Goal: Register for event/course

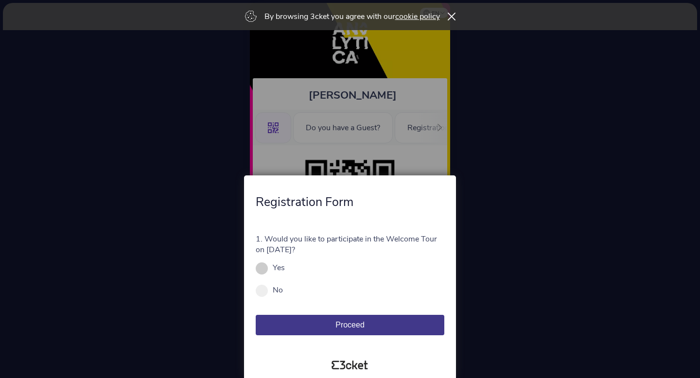
click at [271, 270] on div "Yes" at bounding box center [350, 267] width 189 height 11
click at [270, 272] on div "Yes" at bounding box center [350, 267] width 189 height 11
click at [265, 271] on span at bounding box center [262, 268] width 12 height 12
click at [285, 271] on input "Yes" at bounding box center [290, 272] width 11 height 11
radio input "true"
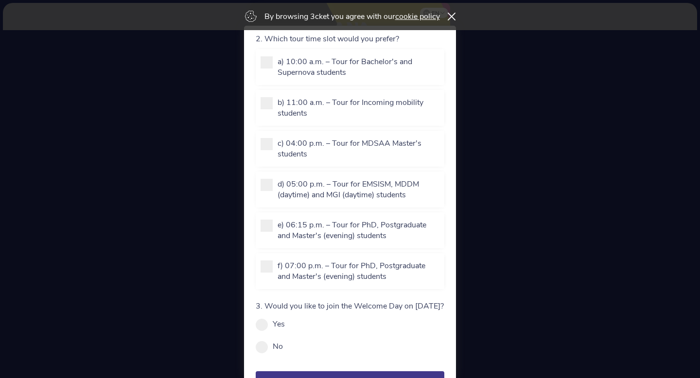
scroll to position [138, 0]
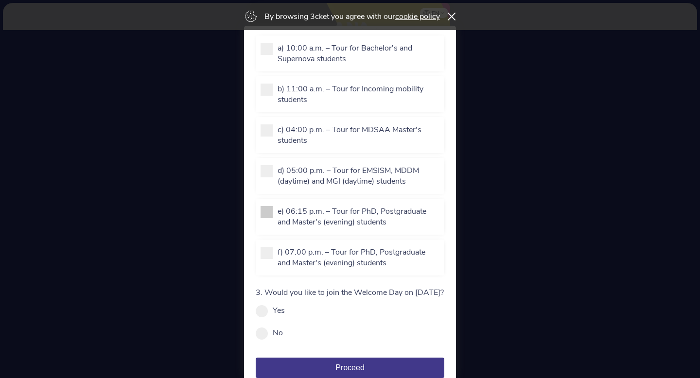
click at [270, 214] on span at bounding box center [266, 212] width 12 height 12
click at [277, 232] on input "e) 06:15 p.m. – Tour for PhD, Postgraduate and Master's (evening) students" at bounding box center [282, 237] width 11 height 11
checkbox input "true"
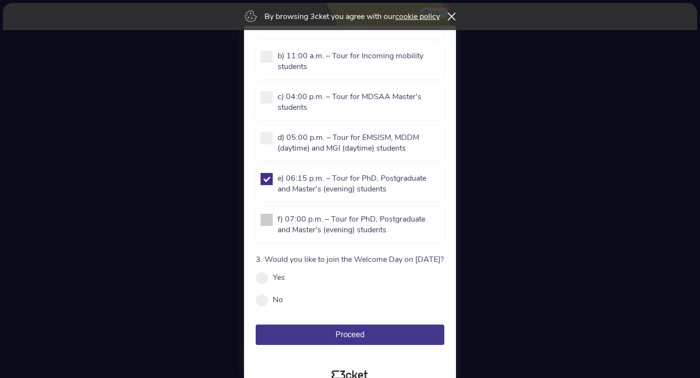
scroll to position [186, 0]
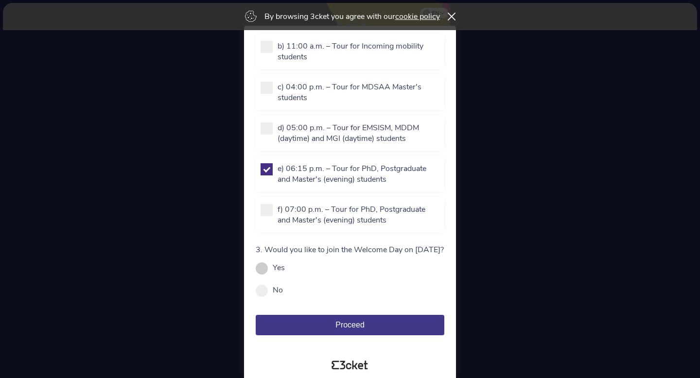
click at [277, 271] on label "Yes" at bounding box center [279, 267] width 12 height 11
click at [285, 271] on input "Yes" at bounding box center [290, 272] width 11 height 11
radio input "true"
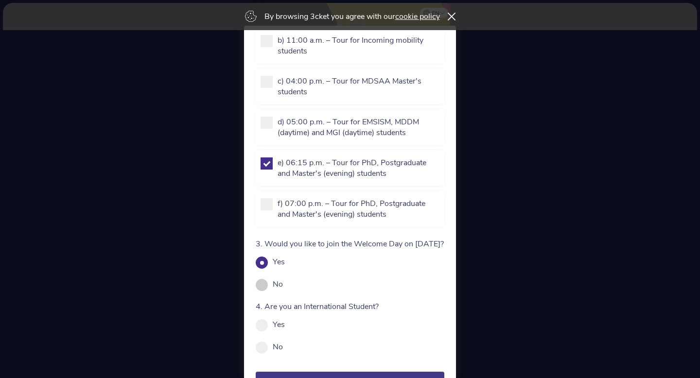
scroll to position [248, 0]
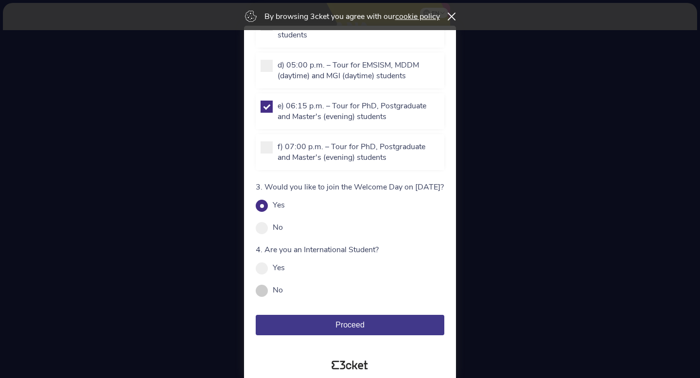
click at [266, 292] on span at bounding box center [262, 291] width 12 height 12
click at [283, 292] on input "No" at bounding box center [288, 295] width 11 height 11
radio input "true"
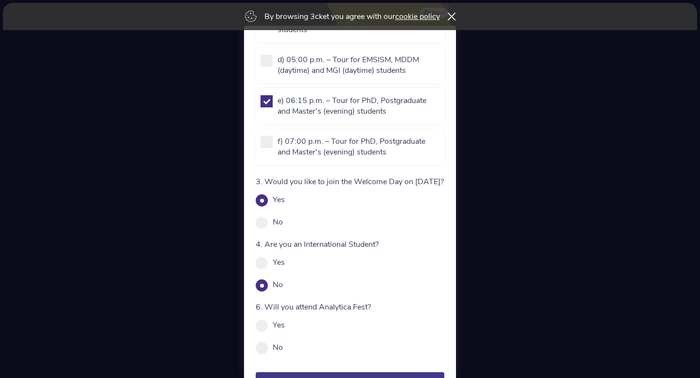
scroll to position [310, 0]
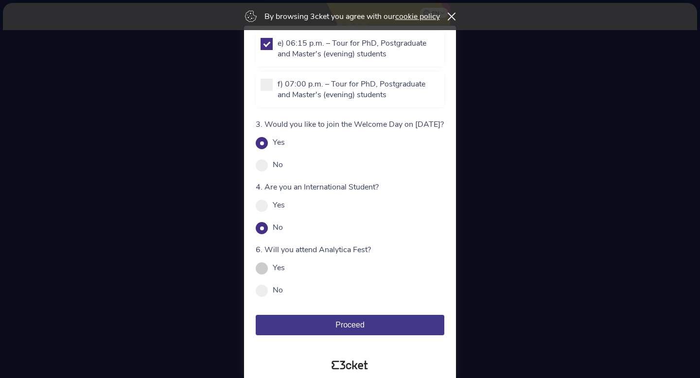
click at [263, 271] on span at bounding box center [262, 268] width 12 height 12
click at [285, 271] on input "Yes" at bounding box center [290, 272] width 11 height 11
radio input "true"
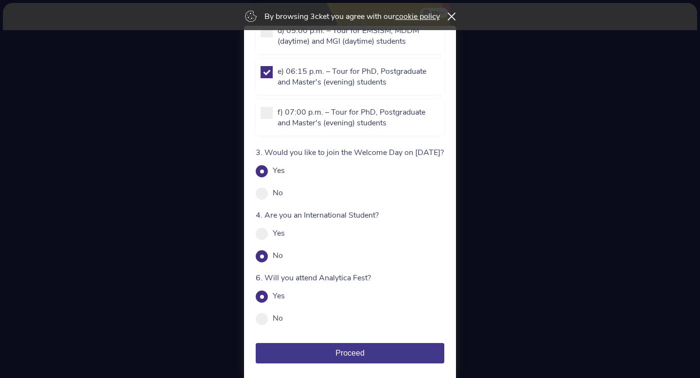
click at [388, 362] on button "Proceed" at bounding box center [350, 353] width 189 height 20
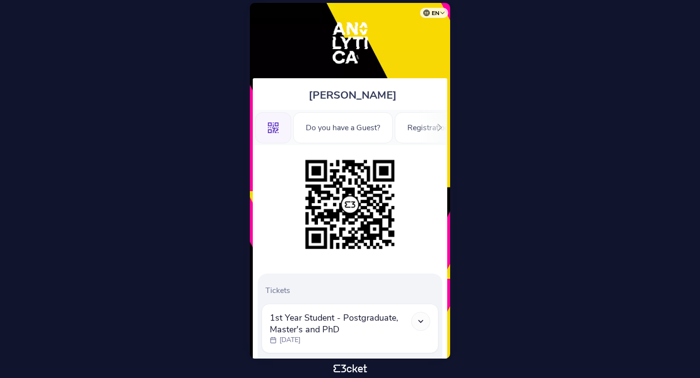
click at [364, 130] on div "Do you have a Guest?" at bounding box center [343, 127] width 100 height 31
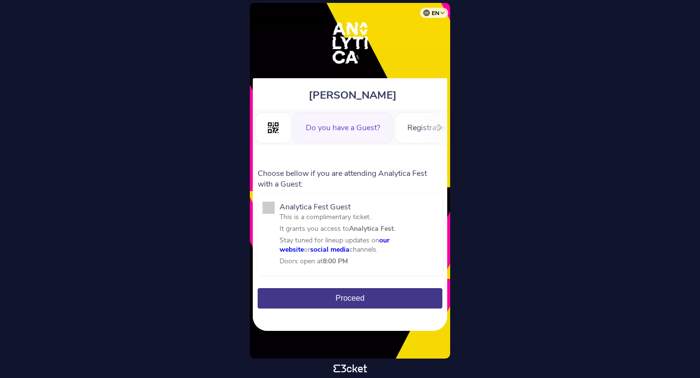
click at [269, 208] on span at bounding box center [268, 208] width 12 height 12
click at [279, 273] on input "Analytica Fest Guest This is a complimentary ticket. It grants you access to An…" at bounding box center [284, 278] width 11 height 11
checkbox input "true"
click at [382, 296] on button "Proceed" at bounding box center [350, 298] width 185 height 20
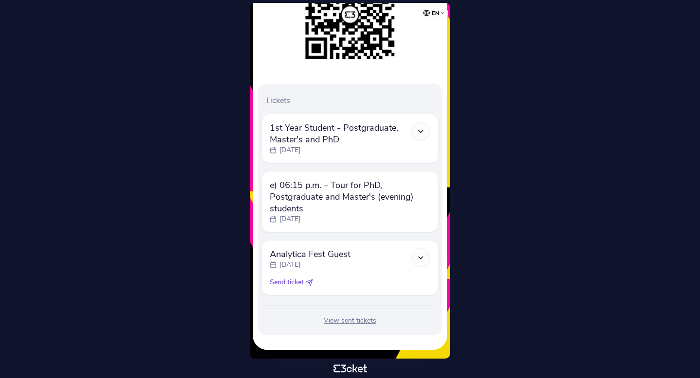
scroll to position [192, 0]
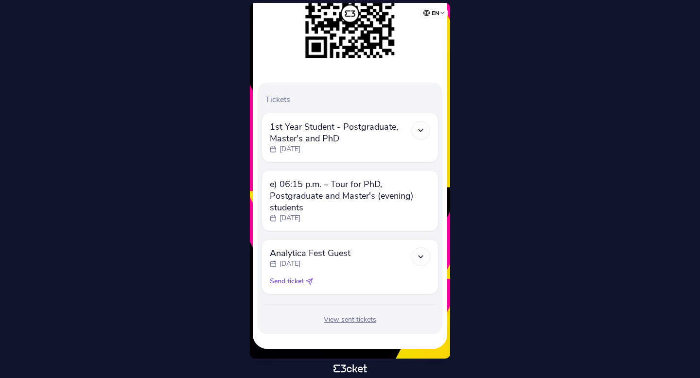
click at [420, 258] on icon at bounding box center [420, 257] width 8 height 8
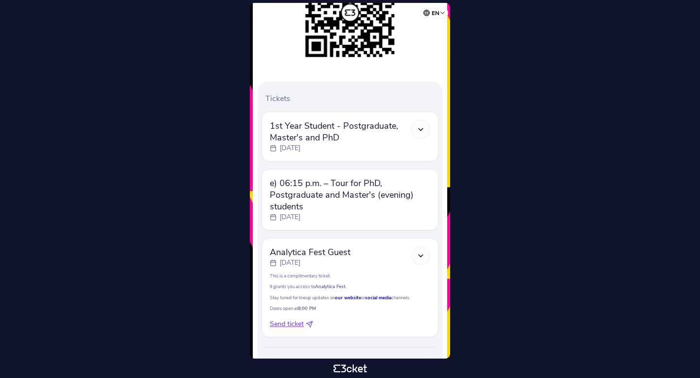
click at [417, 133] on icon at bounding box center [420, 129] width 8 height 8
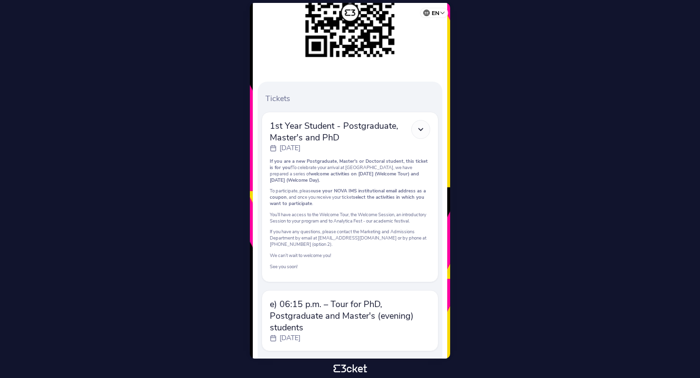
click at [420, 132] on icon at bounding box center [420, 129] width 8 height 8
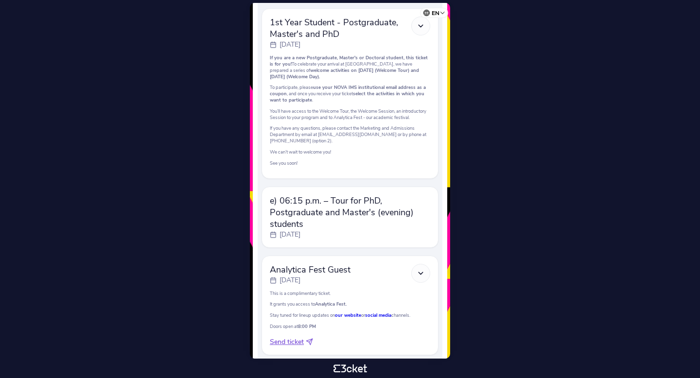
scroll to position [332, 0]
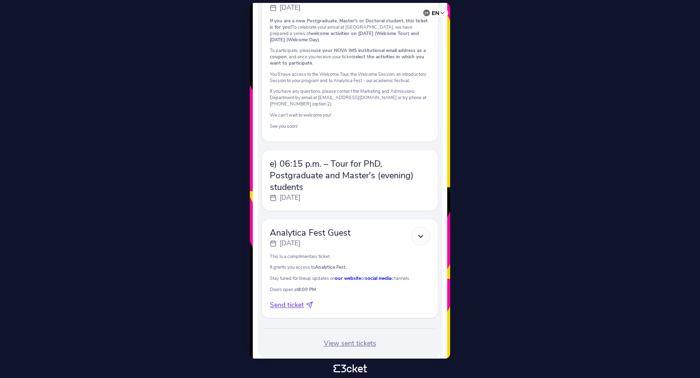
click at [398, 190] on span "e) 06:15 p.m. – Tour for PhD, Postgraduate and Master's (evening) students" at bounding box center [350, 175] width 160 height 35
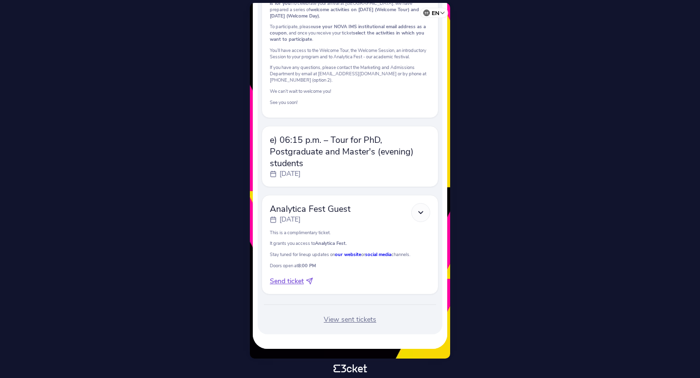
click at [311, 210] on span "Analytica Fest Guest" at bounding box center [310, 209] width 81 height 12
click at [417, 214] on icon at bounding box center [420, 212] width 8 height 8
click at [353, 321] on div "View sent tickets" at bounding box center [349, 320] width 177 height 10
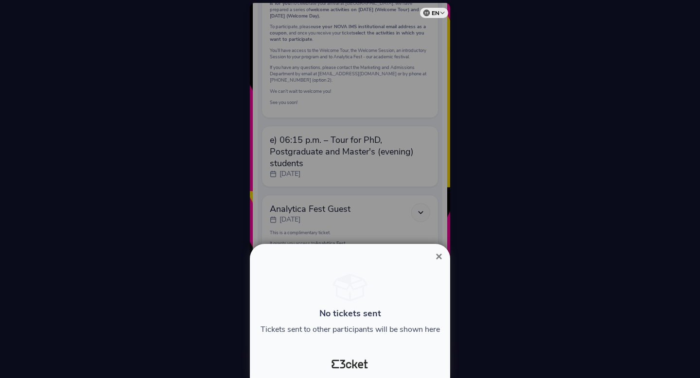
click at [437, 256] on span "×" at bounding box center [438, 256] width 7 height 13
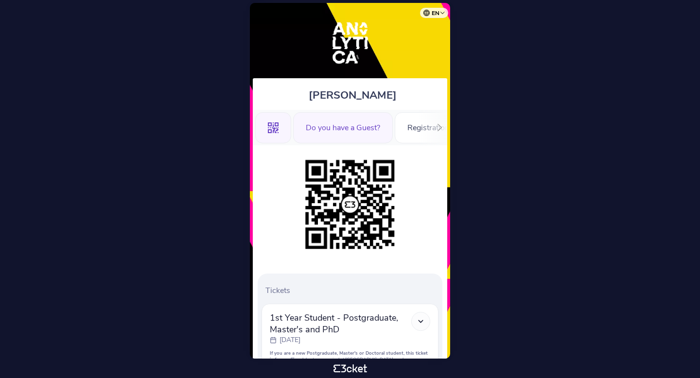
click at [372, 126] on div "Do you have a Guest?" at bounding box center [343, 127] width 100 height 31
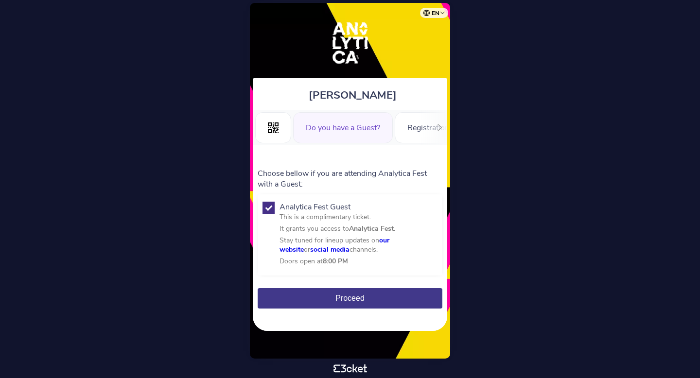
click at [384, 291] on button "Proceed" at bounding box center [350, 298] width 185 height 20
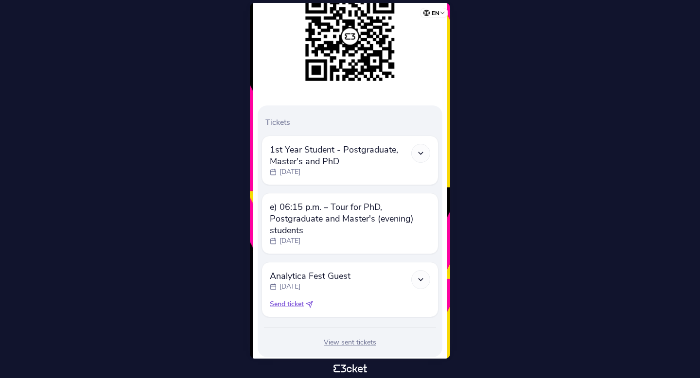
scroll to position [192, 0]
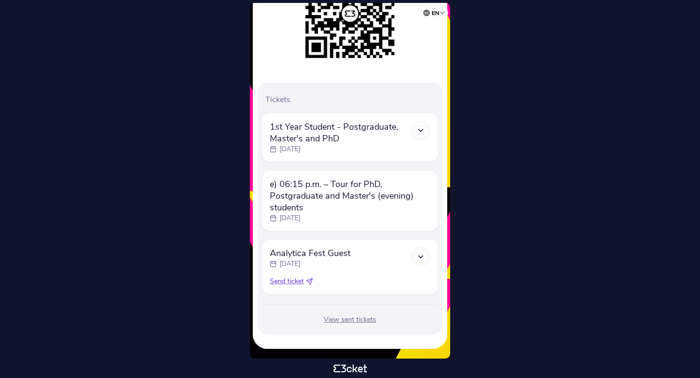
click at [419, 255] on icon at bounding box center [420, 257] width 8 height 8
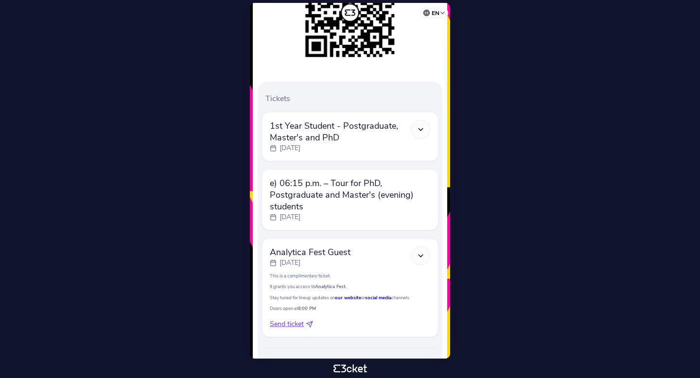
click at [295, 324] on span "Send ticket" at bounding box center [287, 324] width 34 height 10
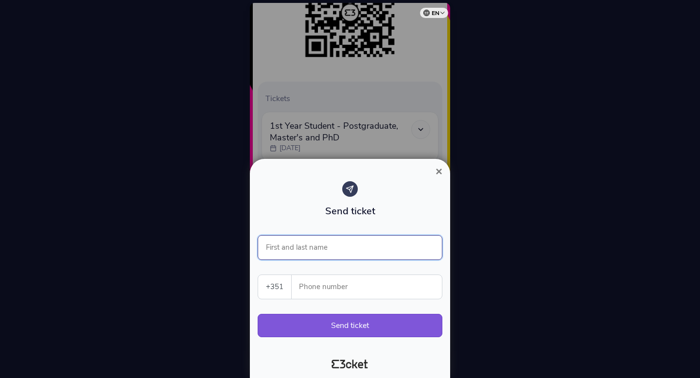
click at [338, 248] on input "First and last name" at bounding box center [350, 247] width 185 height 25
type input "[PERSON_NAME]"
click at [366, 288] on input "Phone number" at bounding box center [370, 287] width 142 height 24
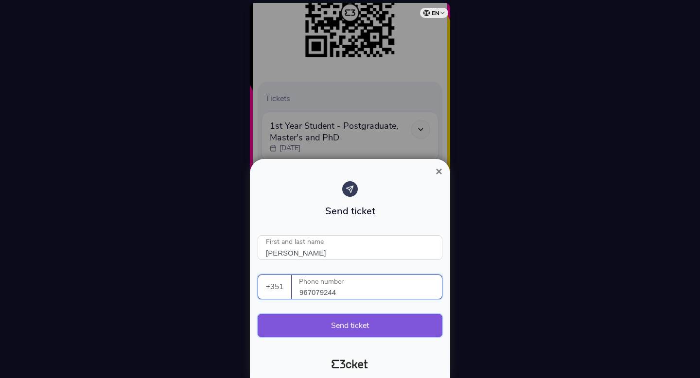
type input "967079244"
click at [377, 323] on button "Send ticket" at bounding box center [350, 325] width 185 height 23
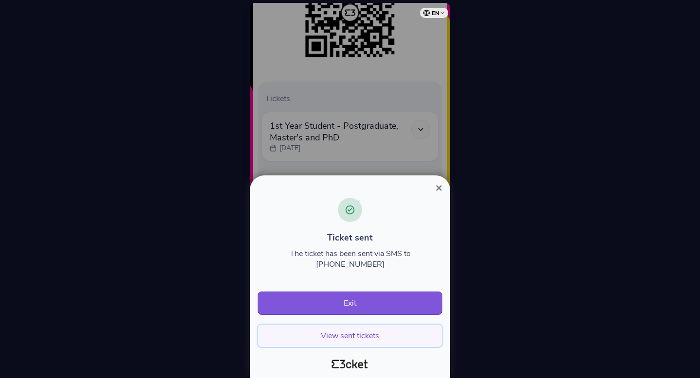
click at [378, 336] on button "View sent tickets" at bounding box center [350, 336] width 185 height 22
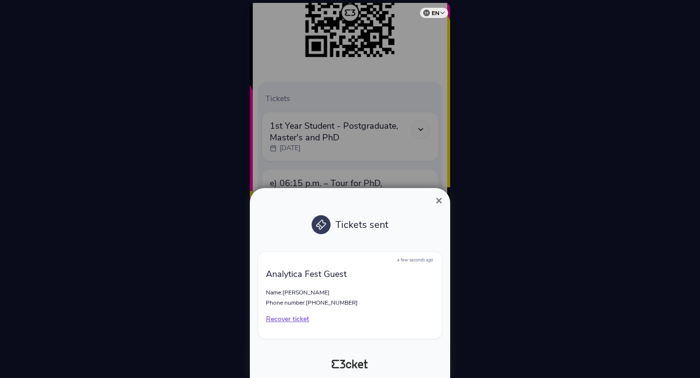
click at [435, 201] on span "×" at bounding box center [438, 200] width 7 height 13
